Goal: Task Accomplishment & Management: Complete application form

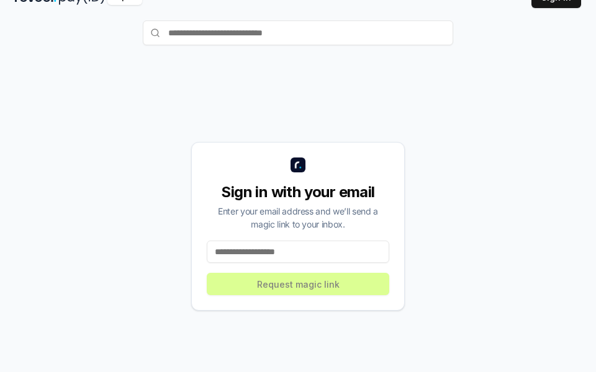
scroll to position [62, 0]
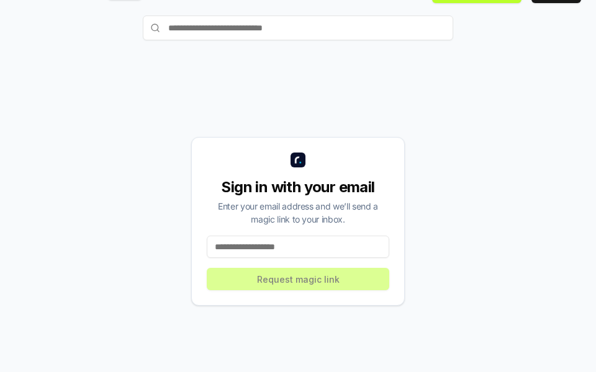
click at [441, 195] on div "Sign in with your email Enter your email address and we’ll send a magic link to…" at bounding box center [298, 221] width 566 height 313
click at [489, 81] on div "Sign in with your email Enter your email address and we’ll send a magic link to…" at bounding box center [298, 221] width 566 height 313
click at [507, 40] on div "Sign in with your email Enter your email address and we’ll send a magic link to…" at bounding box center [298, 209] width 596 height 338
